Goal: Navigation & Orientation: Find specific page/section

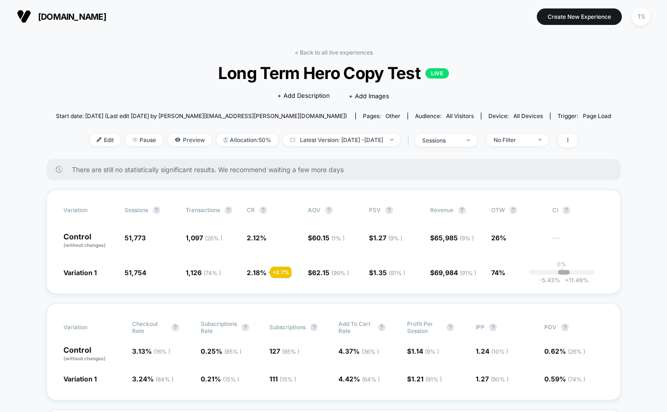
scroll to position [4, 0]
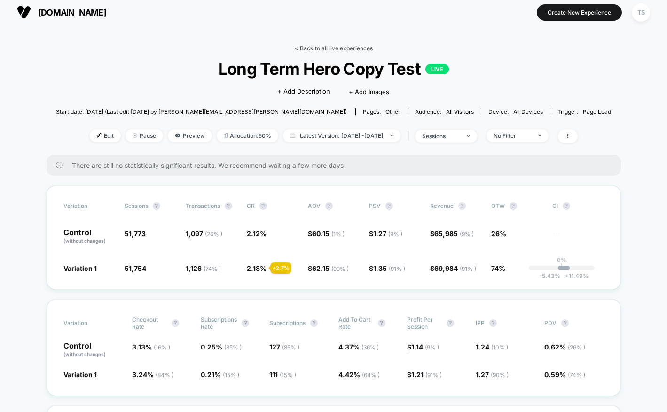
click at [330, 49] on link "< Back to all live experiences" at bounding box center [334, 48] width 78 height 7
